Goal: Task Accomplishment & Management: Manage account settings

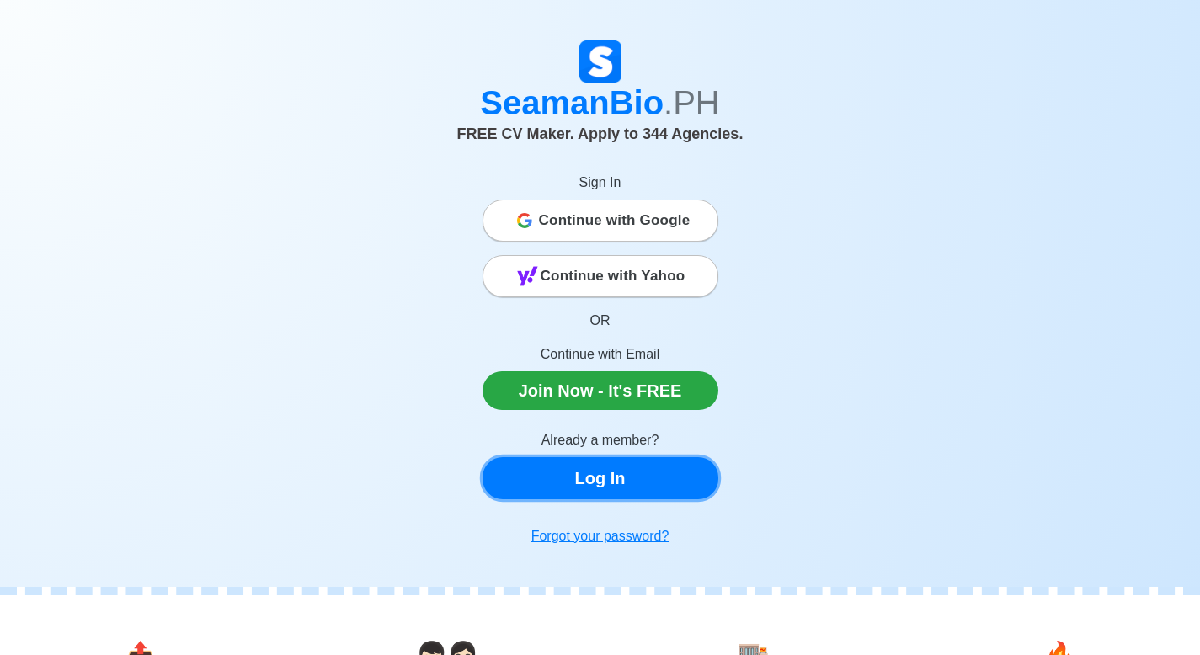
click at [626, 486] on link "Log In" at bounding box center [601, 478] width 236 height 42
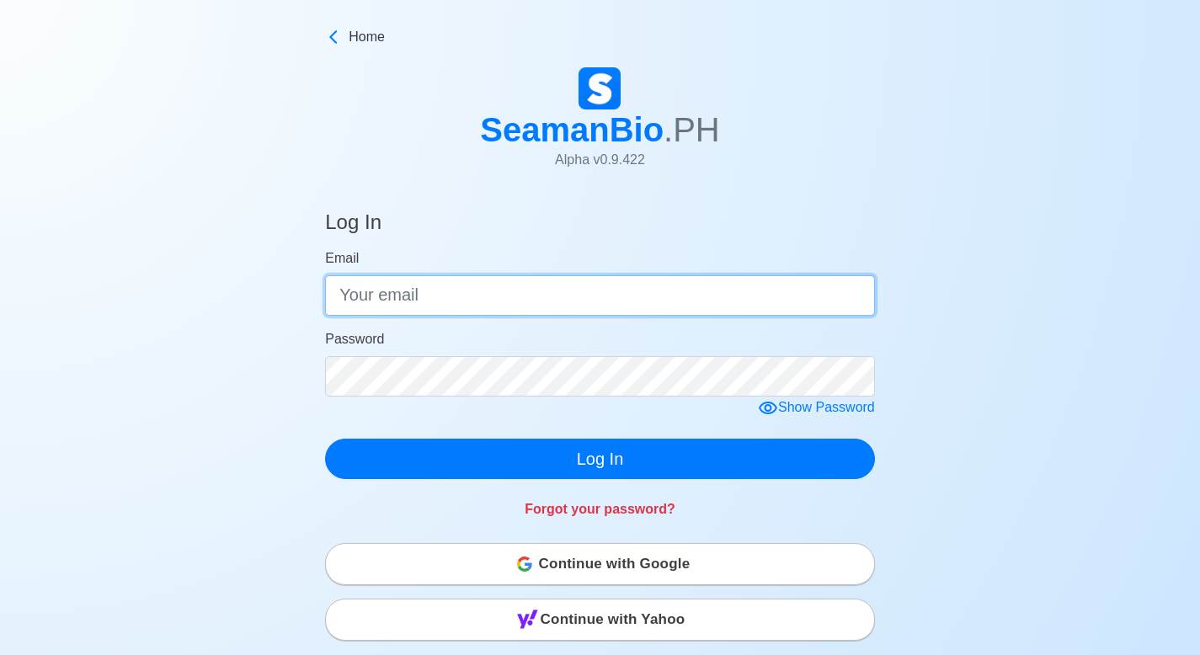
click at [669, 298] on input "Email" at bounding box center [600, 295] width 550 height 40
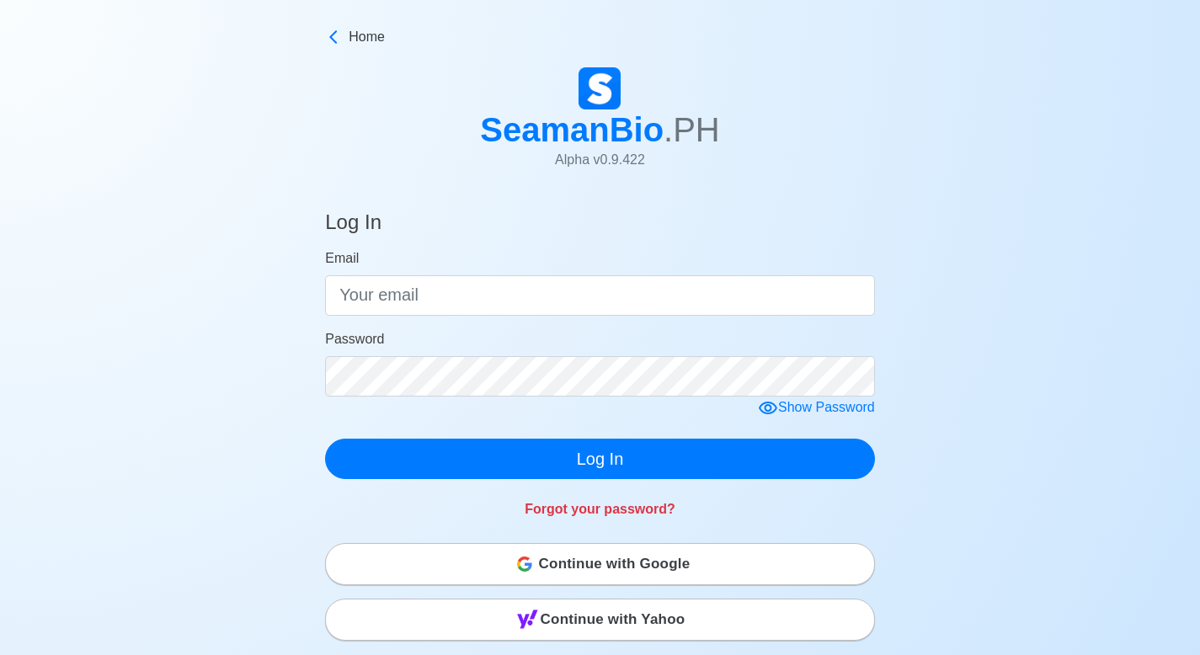
click at [981, 336] on div "Log In Email Password Show Password Log In Forgot your password? Continue with …" at bounding box center [600, 598] width 1200 height 816
click at [698, 579] on div "Continue with Google" at bounding box center [600, 564] width 548 height 34
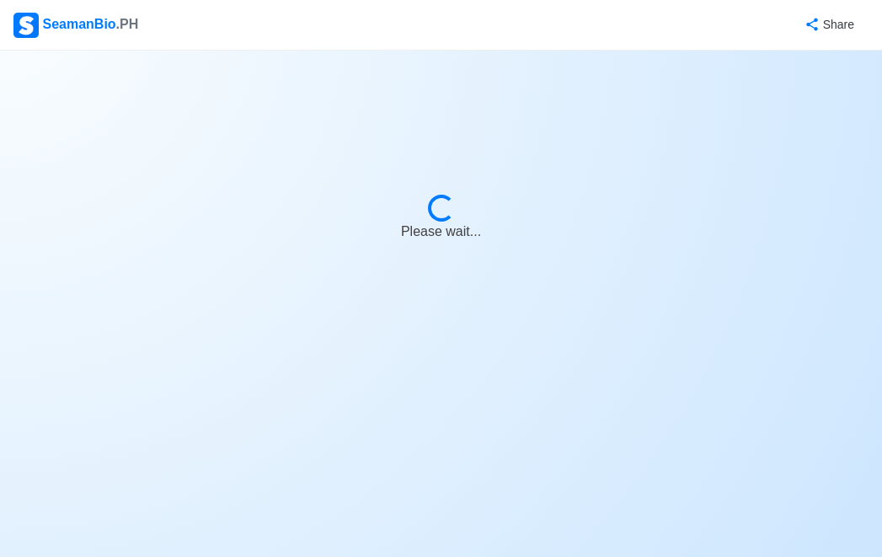
select select "3rd Officer"
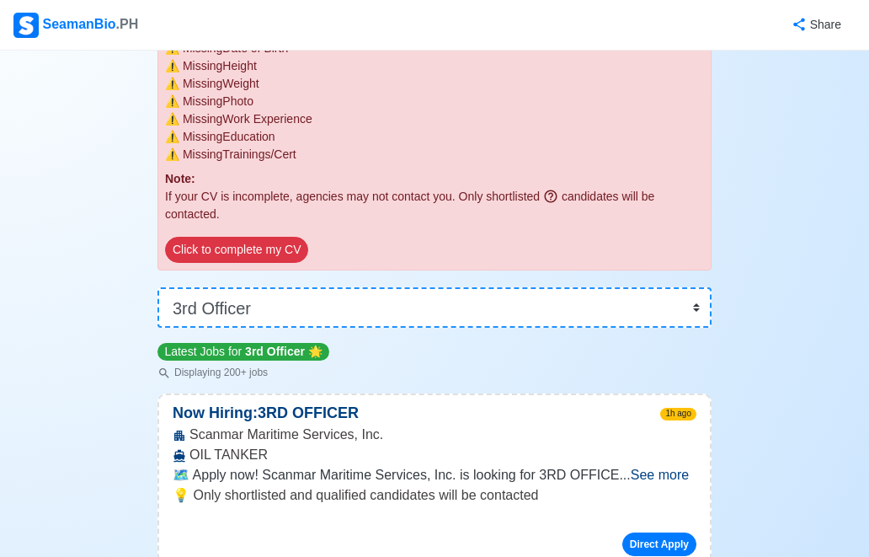
scroll to position [238, 0]
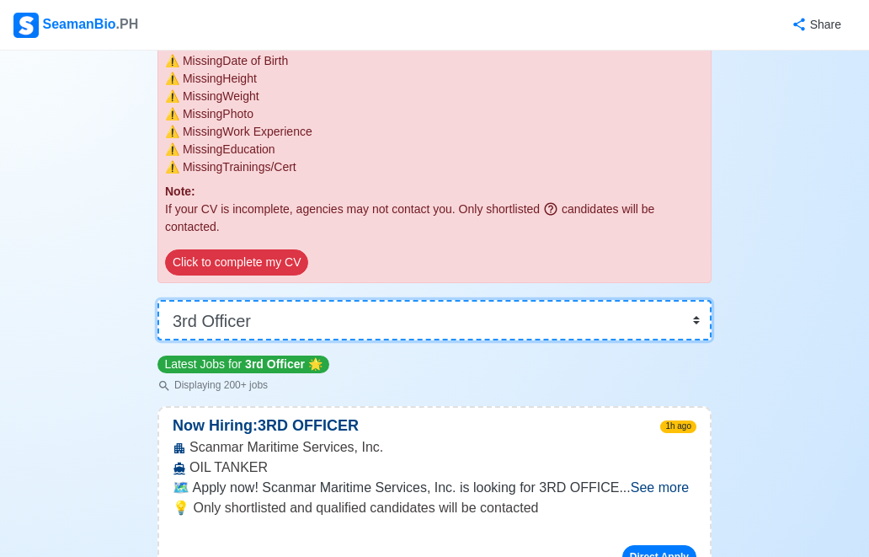
click at [686, 310] on select "👉 Select Rank or Position Master Chief Officer 2nd Officer 3rd Officer Junior O…" at bounding box center [434, 320] width 554 height 40
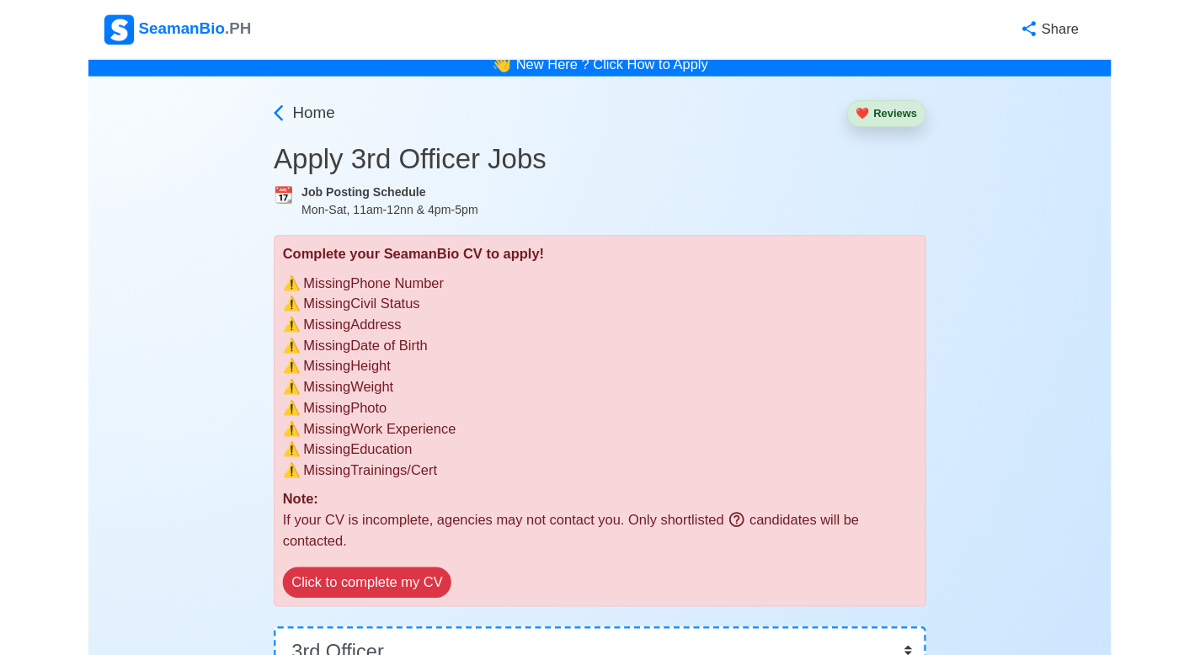
scroll to position [7, 0]
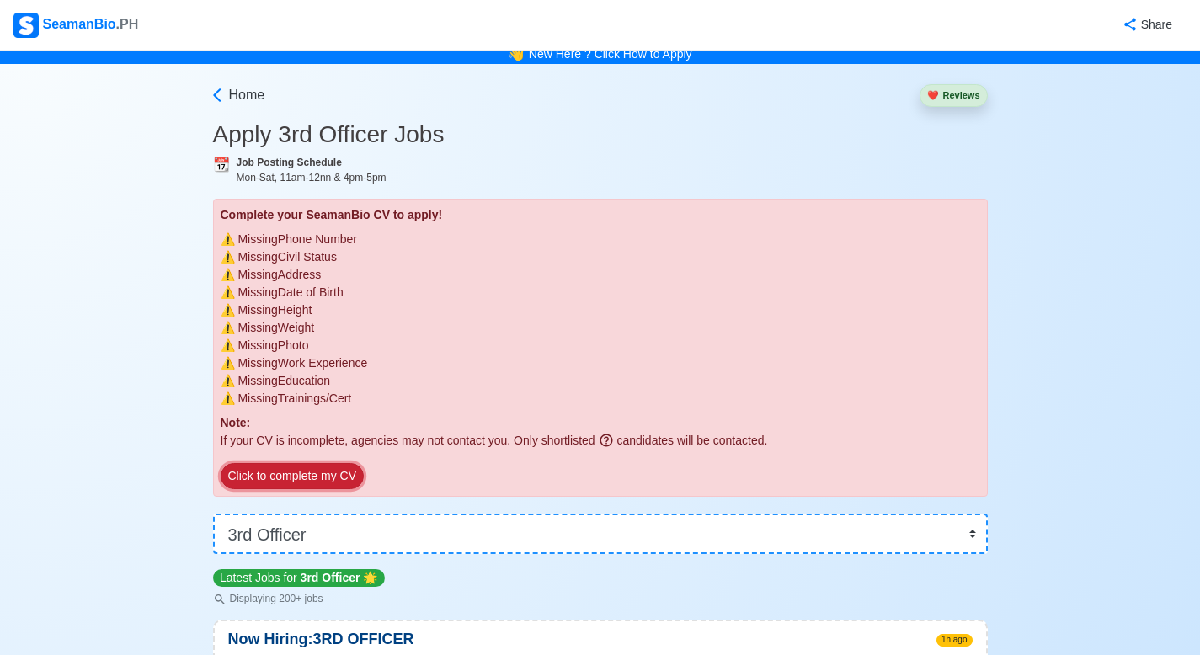
click at [322, 469] on button "Click to complete my CV" at bounding box center [292, 476] width 143 height 26
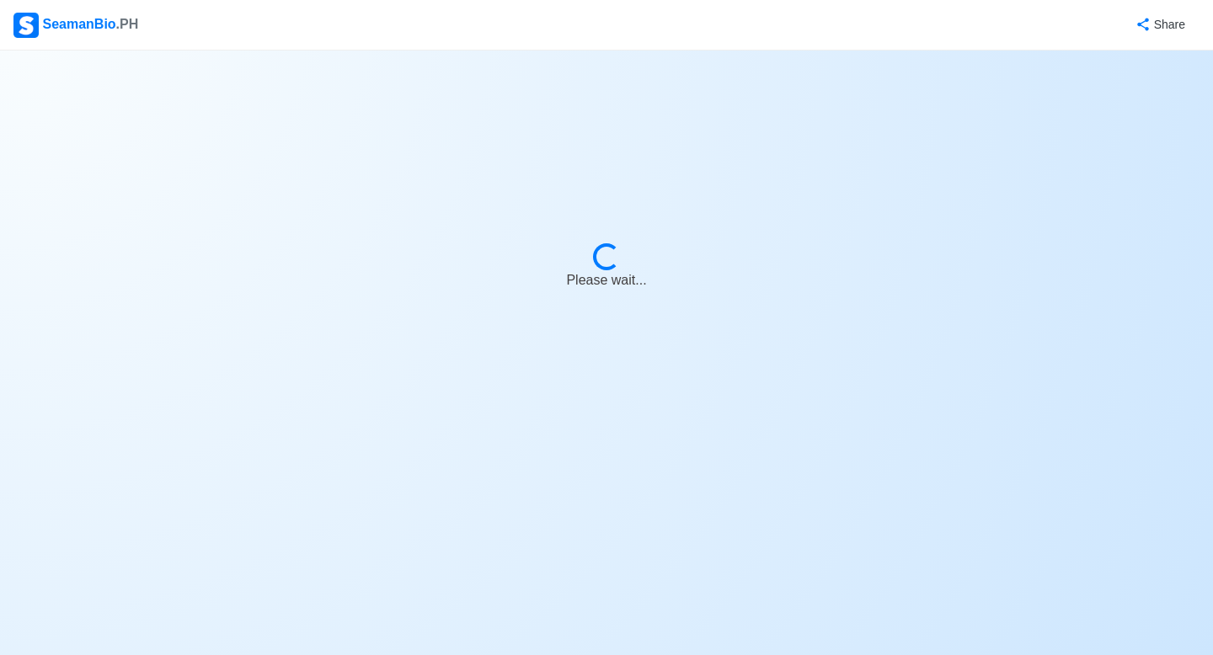
select select "Visible for Hiring"
select select "PH"
select select "3rd Officer"
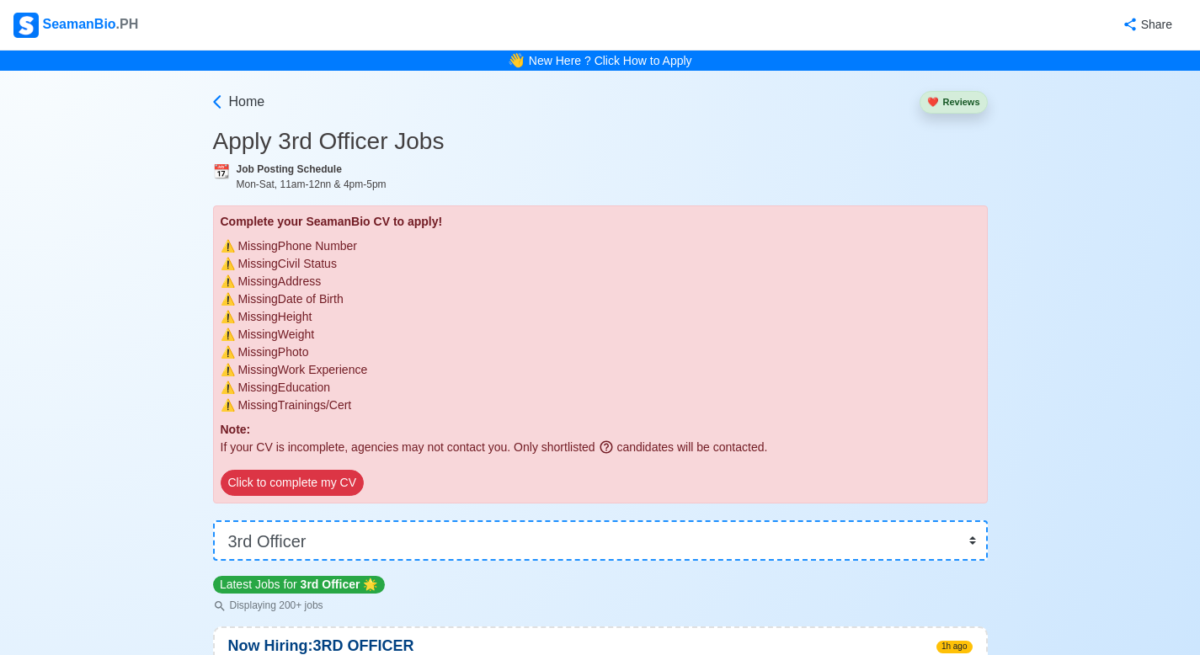
click at [505, 245] on div "⚠️ Missing Phone Number" at bounding box center [601, 247] width 760 height 18
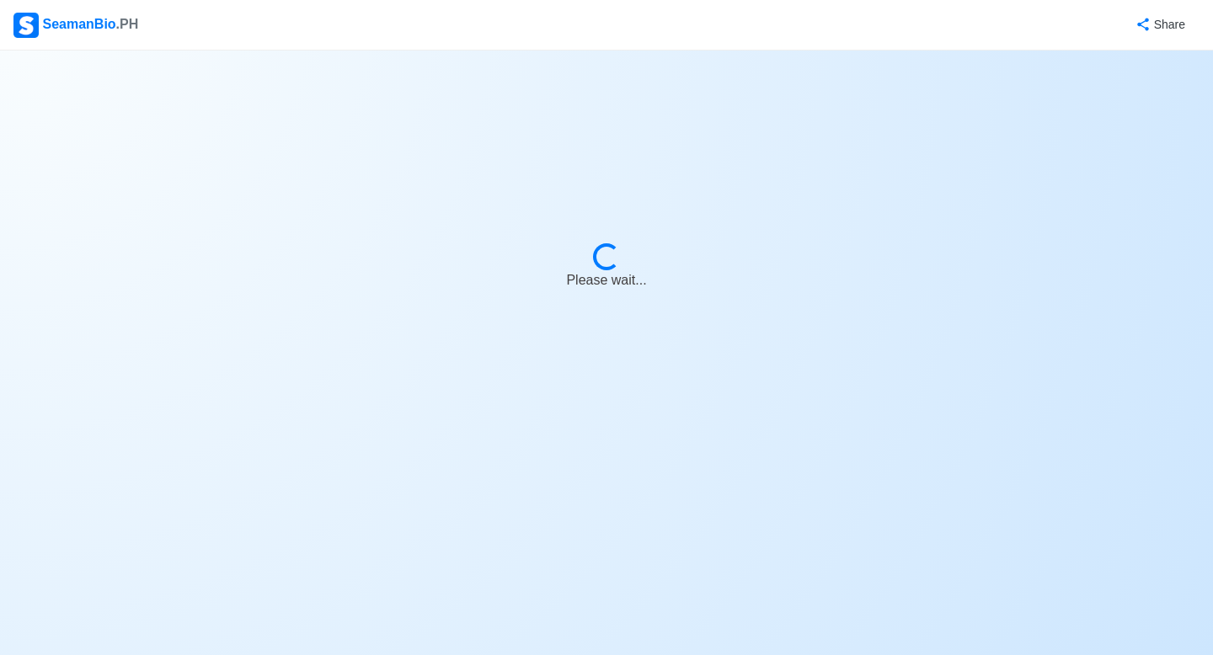
select select "Visible for Hiring"
select select "PH"
select select "Visible for Hiring"
select select "PH"
select select "Visible for Hiring"
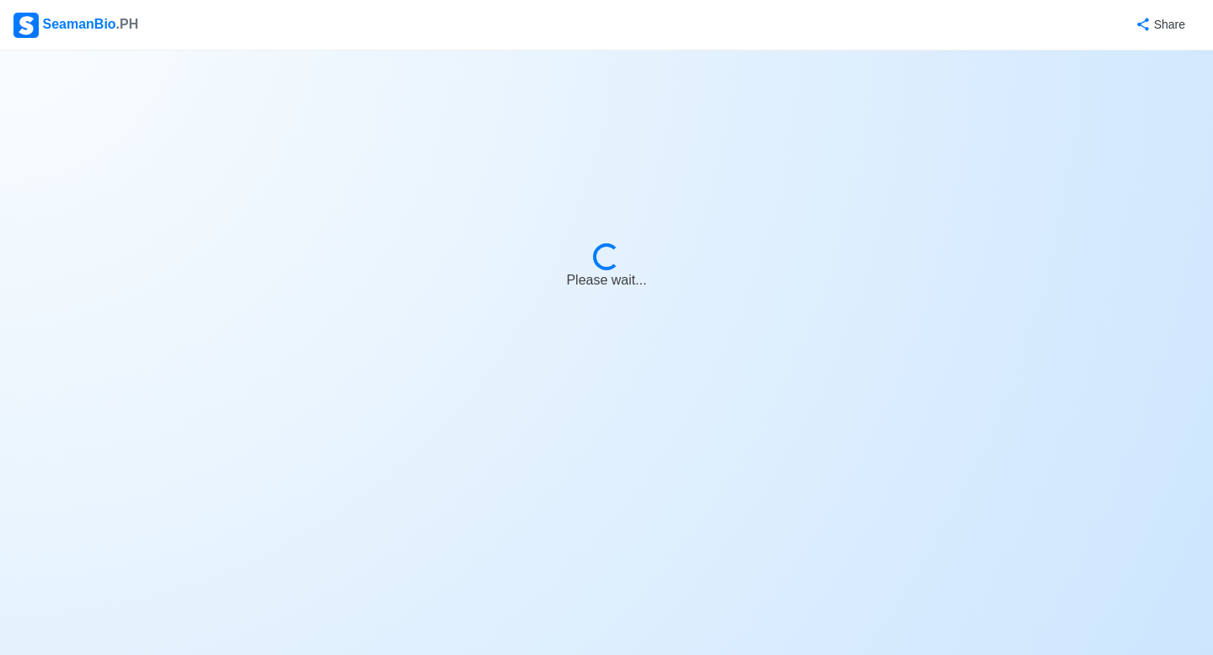
select select "PH"
